Goal: Check status

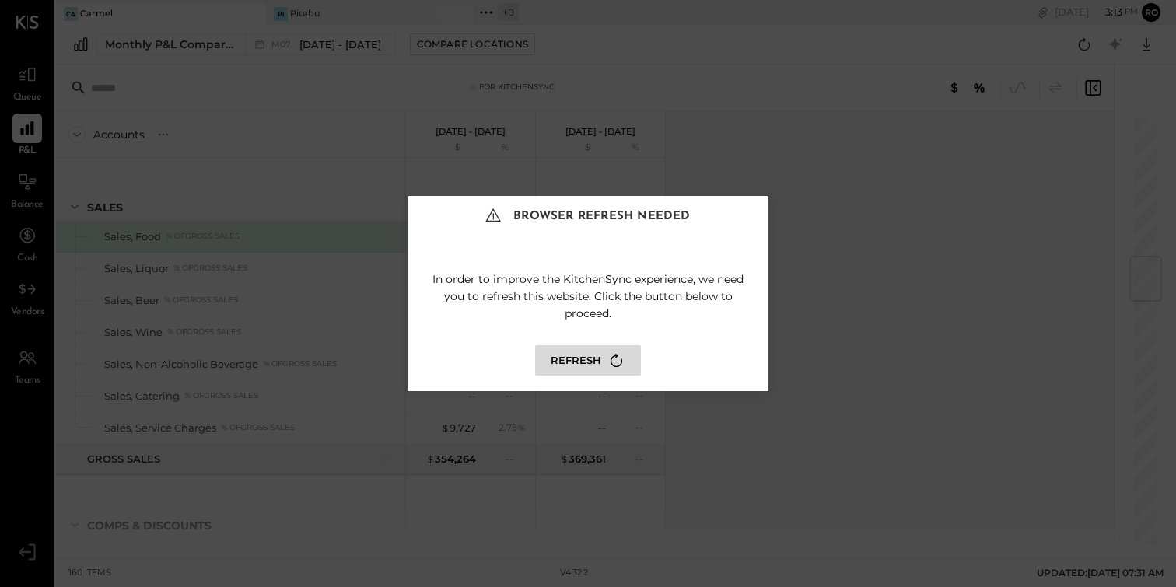
scroll to position [1167, 0]
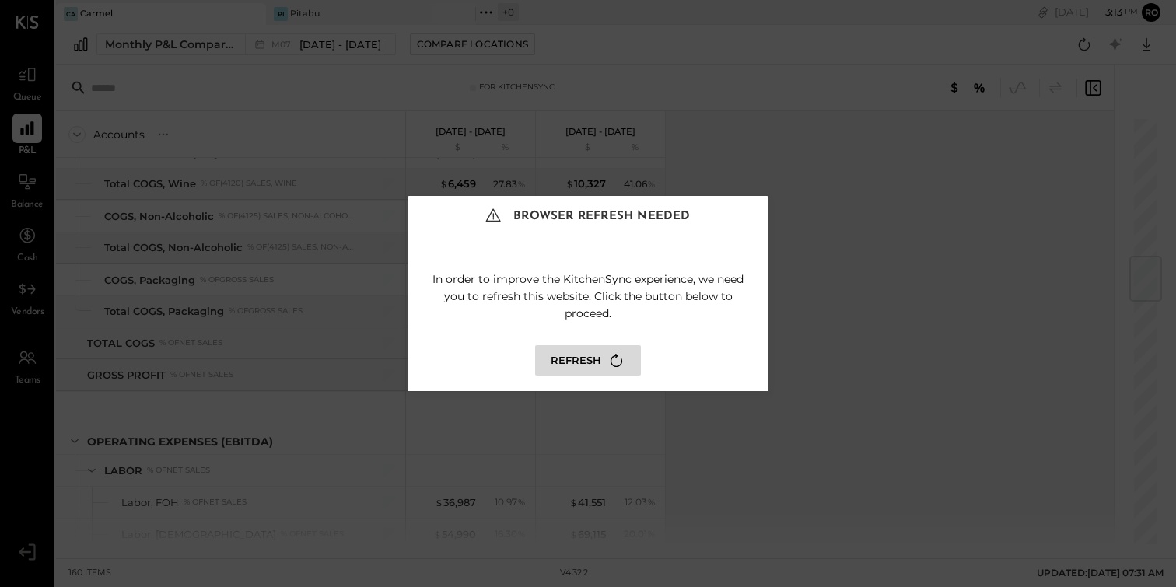
click at [456, 125] on div "Browser Refresh Needed In order to improve the KitchenSync experience, we need …" at bounding box center [588, 293] width 1176 height 587
click at [611, 361] on icon at bounding box center [617, 360] width 12 height 13
